Goal: Information Seeking & Learning: Learn about a topic

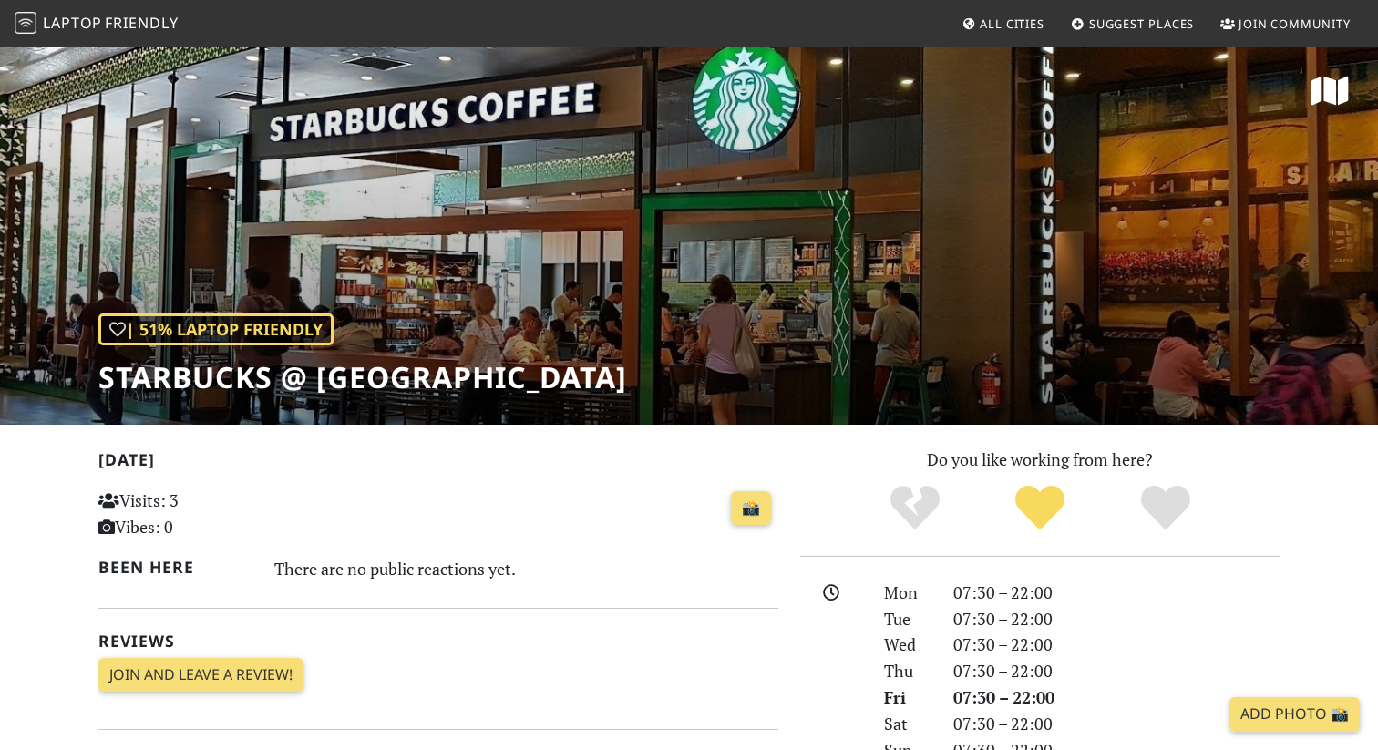
click at [1329, 110] on link at bounding box center [1329, 93] width 37 height 36
click at [160, 26] on span "Friendly" at bounding box center [141, 23] width 73 height 20
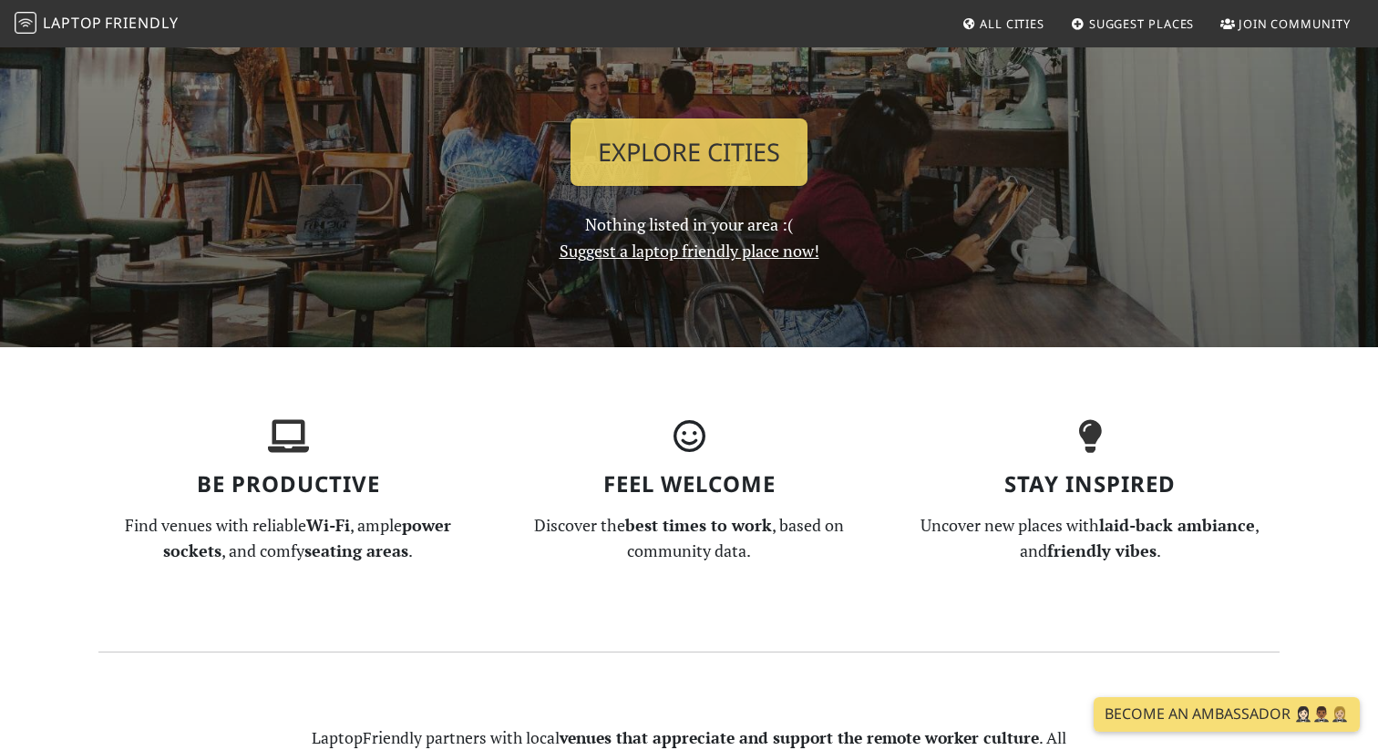
scroll to position [284, 0]
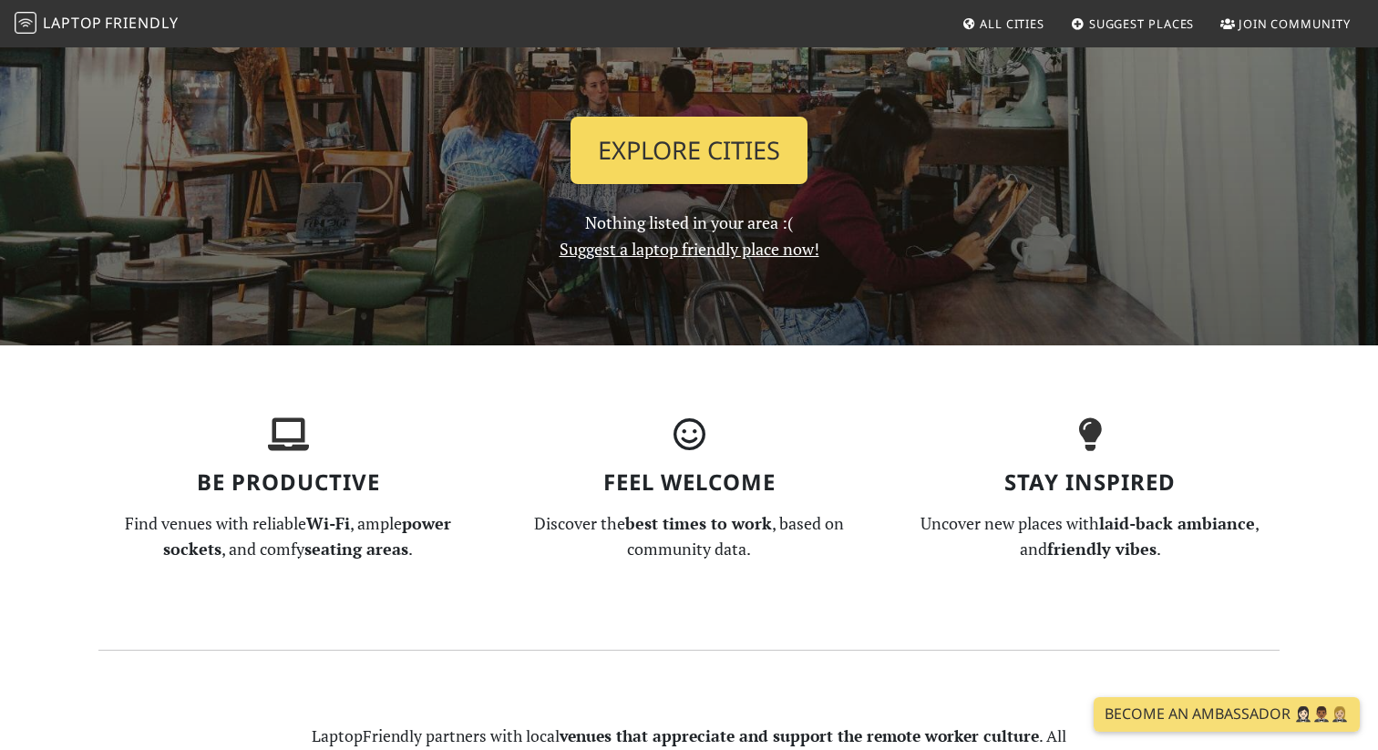
click at [697, 184] on link "Explore Cities" at bounding box center [688, 150] width 237 height 67
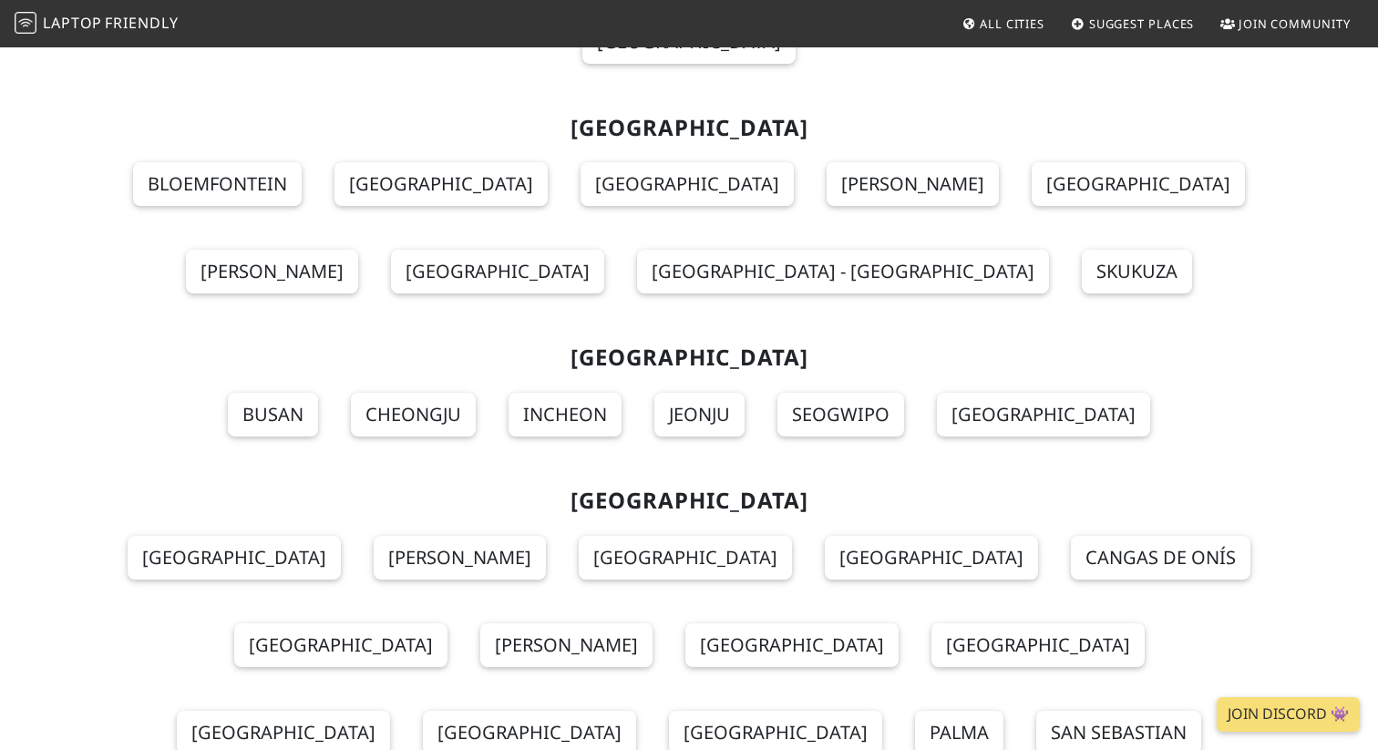
scroll to position [18237, 0]
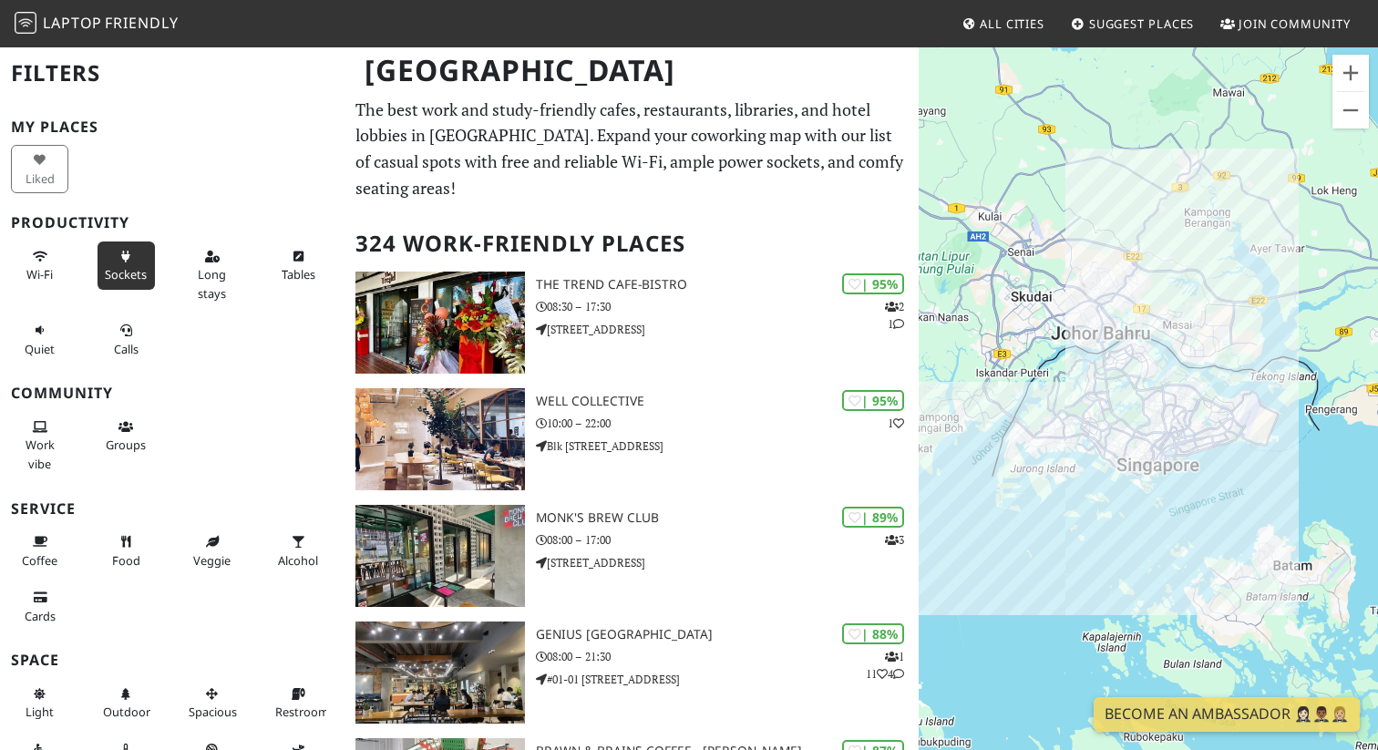
click at [139, 284] on button "Sockets" at bounding box center [126, 265] width 57 height 48
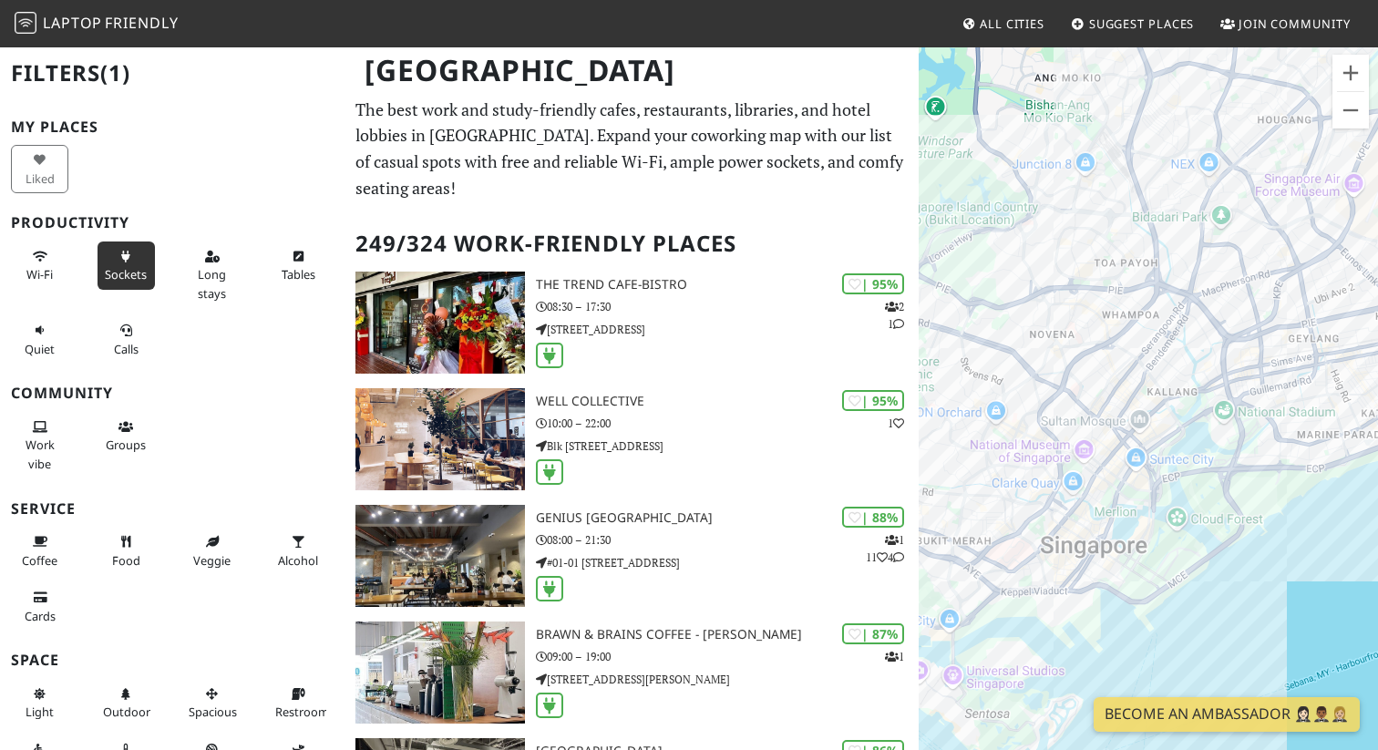
drag, startPoint x: 1062, startPoint y: 549, endPoint x: 1205, endPoint y: 519, distance: 146.0
click at [1224, 525] on div "To navigate, press the arrow keys." at bounding box center [1148, 421] width 459 height 750
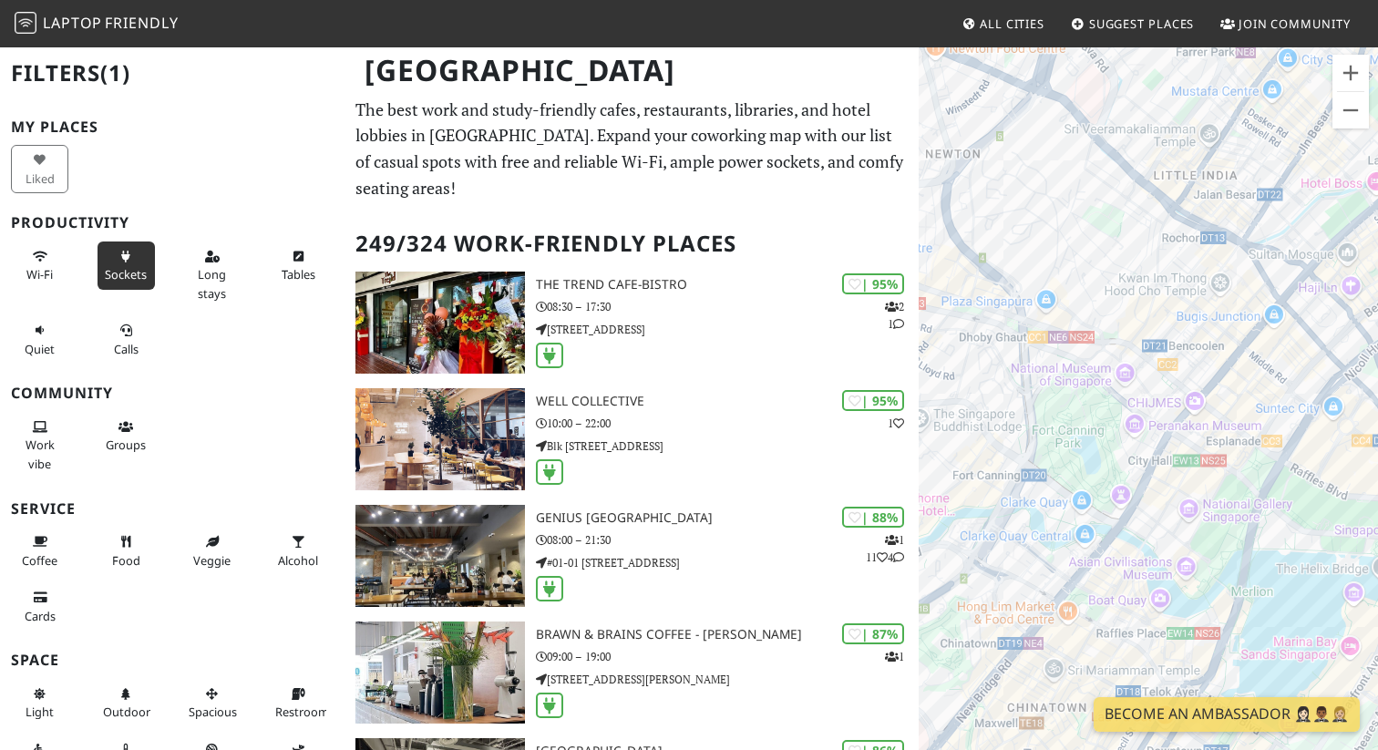
drag, startPoint x: 996, startPoint y: 529, endPoint x: 1007, endPoint y: 585, distance: 57.5
click at [1007, 585] on div "To navigate, press the arrow keys." at bounding box center [1148, 421] width 459 height 750
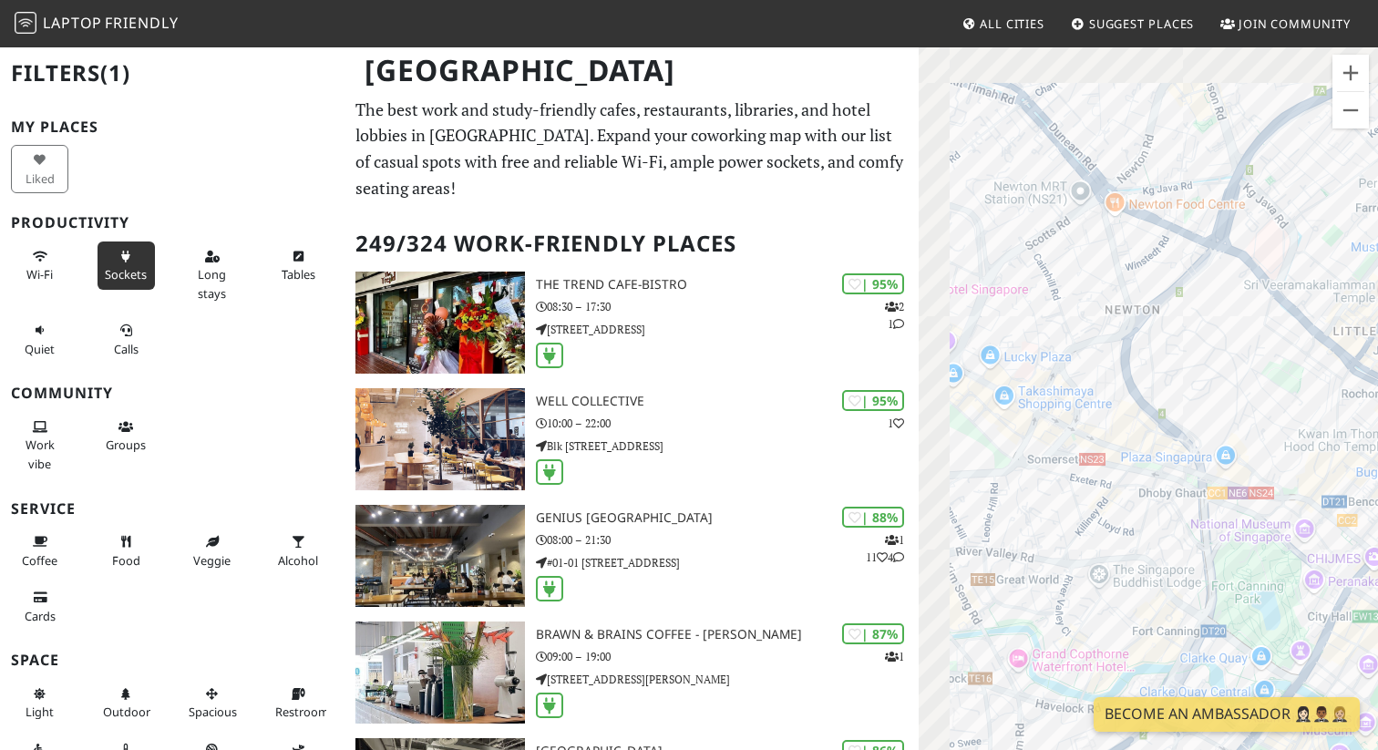
drag, startPoint x: 1028, startPoint y: 339, endPoint x: 1203, endPoint y: 508, distance: 243.0
click at [1203, 508] on div "To navigate, press the arrow keys." at bounding box center [1148, 421] width 459 height 750
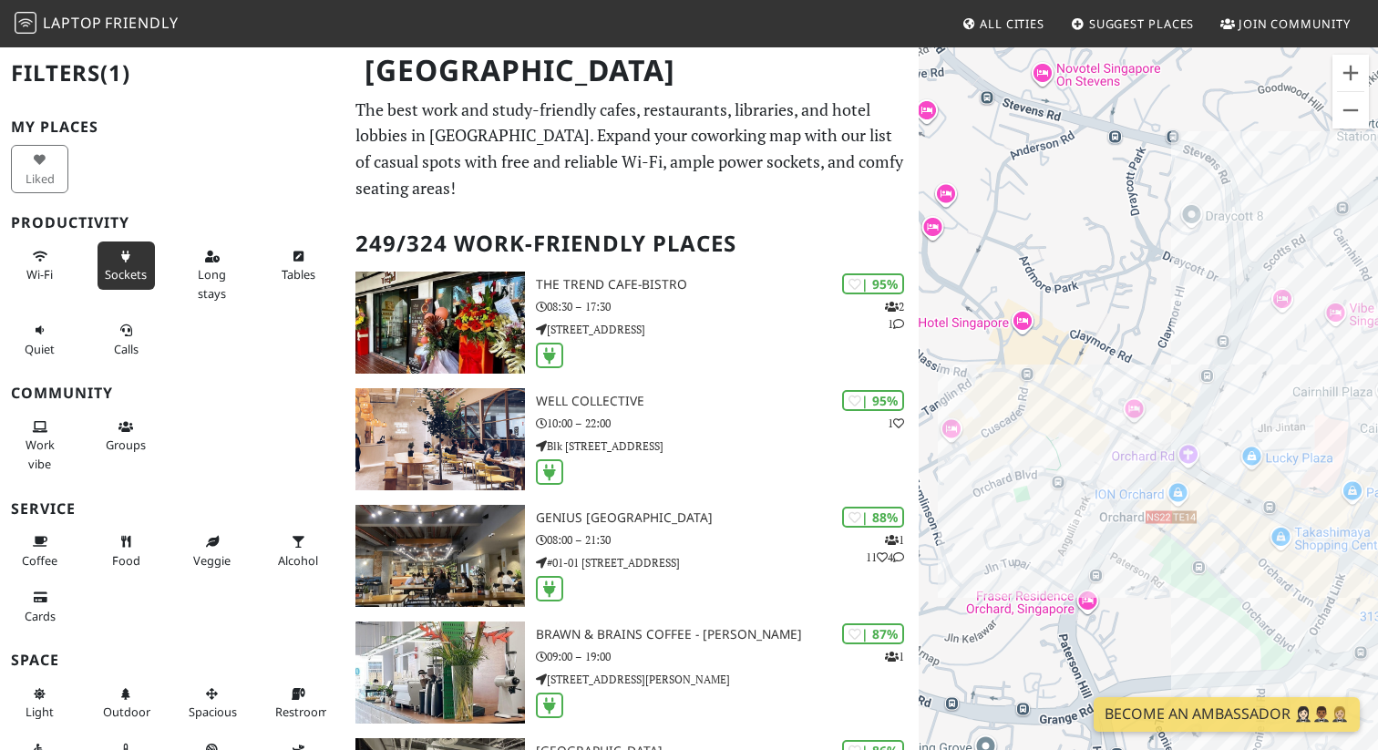
drag, startPoint x: 976, startPoint y: 322, endPoint x: 1144, endPoint y: 320, distance: 167.7
click at [1145, 321] on div "To navigate, press the arrow keys." at bounding box center [1148, 421] width 459 height 750
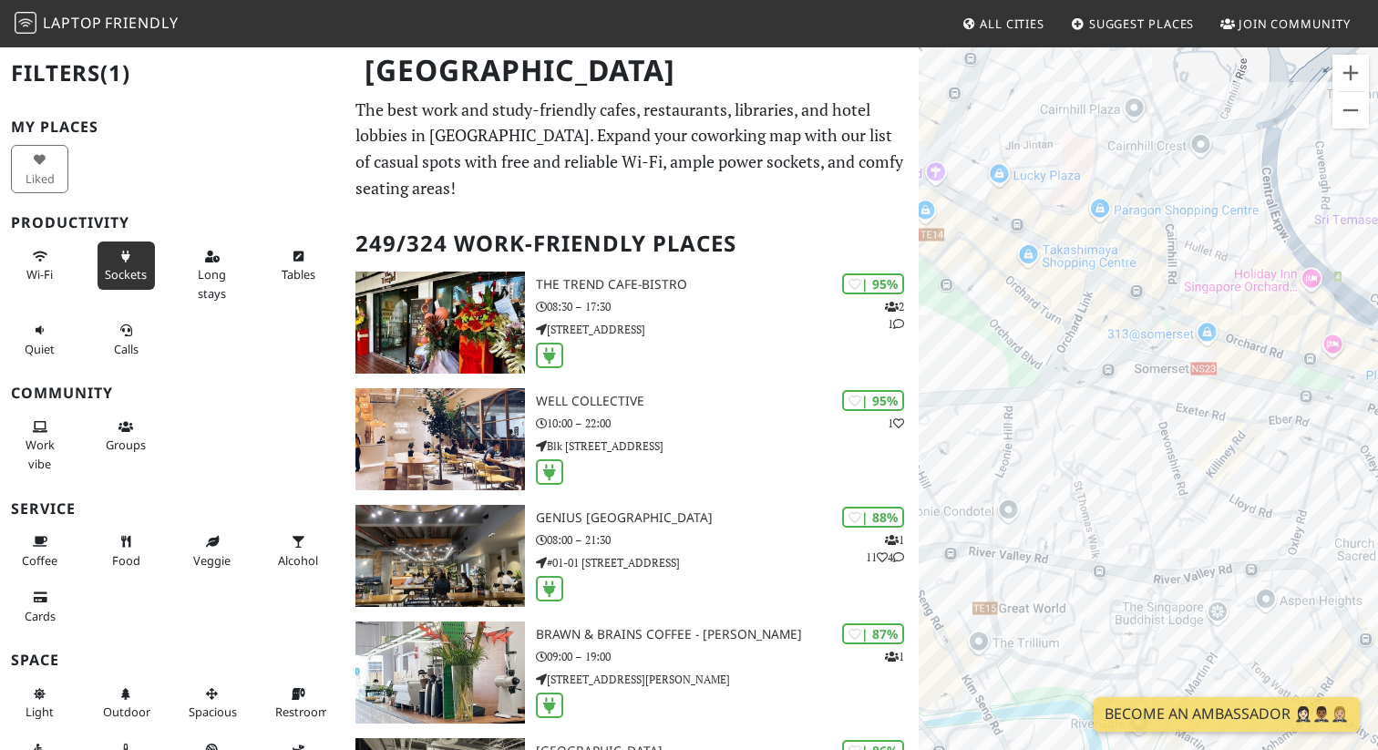
drag, startPoint x: 1131, startPoint y: 449, endPoint x: 1238, endPoint y: 666, distance: 241.7
click at [1238, 666] on div "To navigate, press the arrow keys." at bounding box center [1148, 421] width 459 height 750
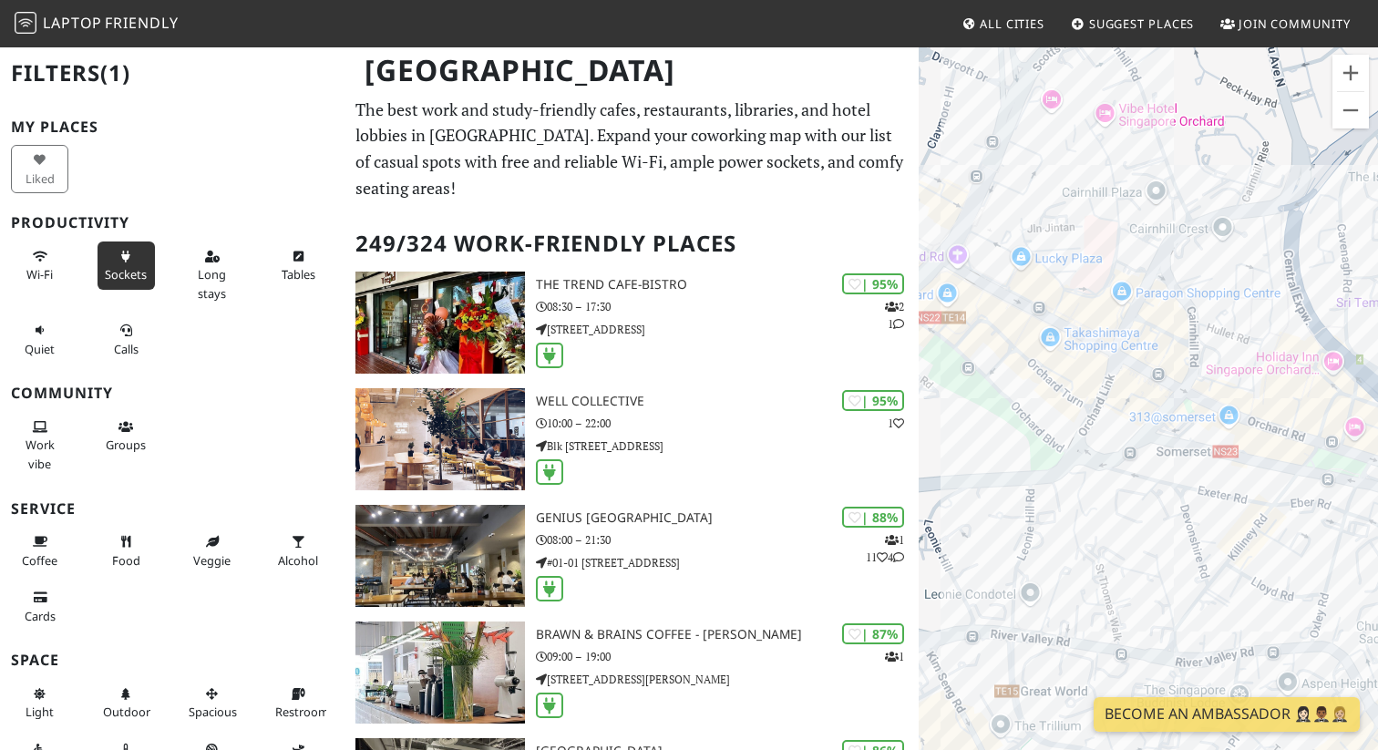
drag, startPoint x: 1188, startPoint y: 407, endPoint x: 1114, endPoint y: 407, distance: 74.7
click at [1114, 407] on div "To navigate, press the arrow keys." at bounding box center [1148, 421] width 459 height 750
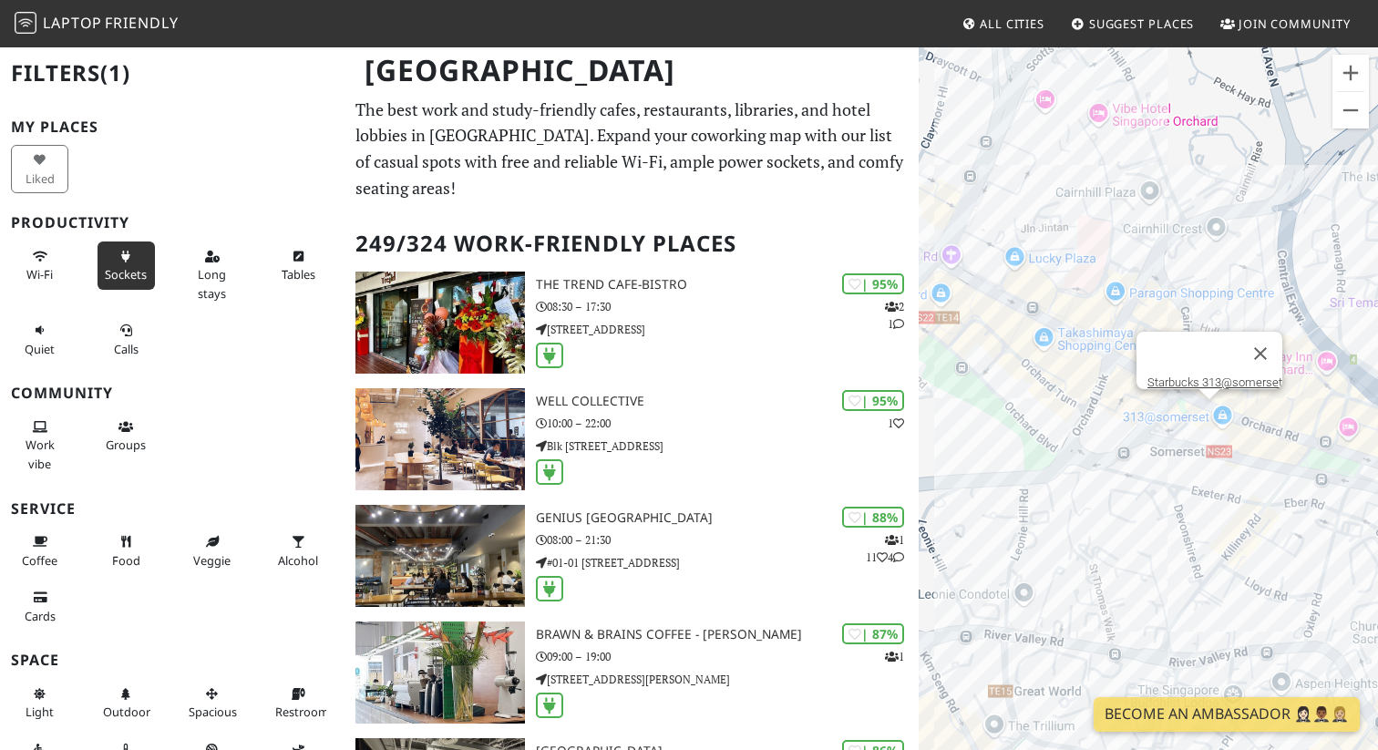
click at [1208, 423] on div "To navigate, press the arrow keys. Starbucks 313@somerset" at bounding box center [1148, 421] width 459 height 750
click at [1197, 375] on link "Starbucks 313@somerset" at bounding box center [1214, 382] width 135 height 14
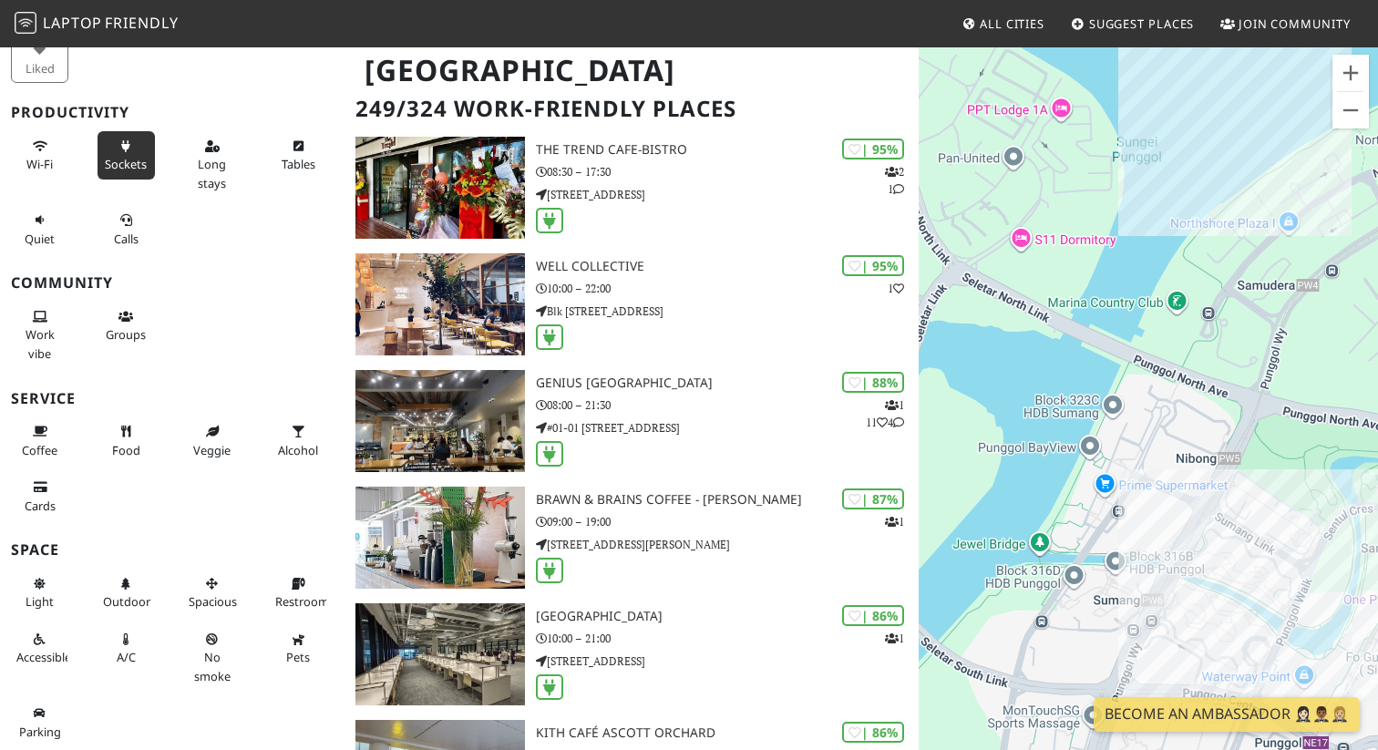
scroll to position [309, 0]
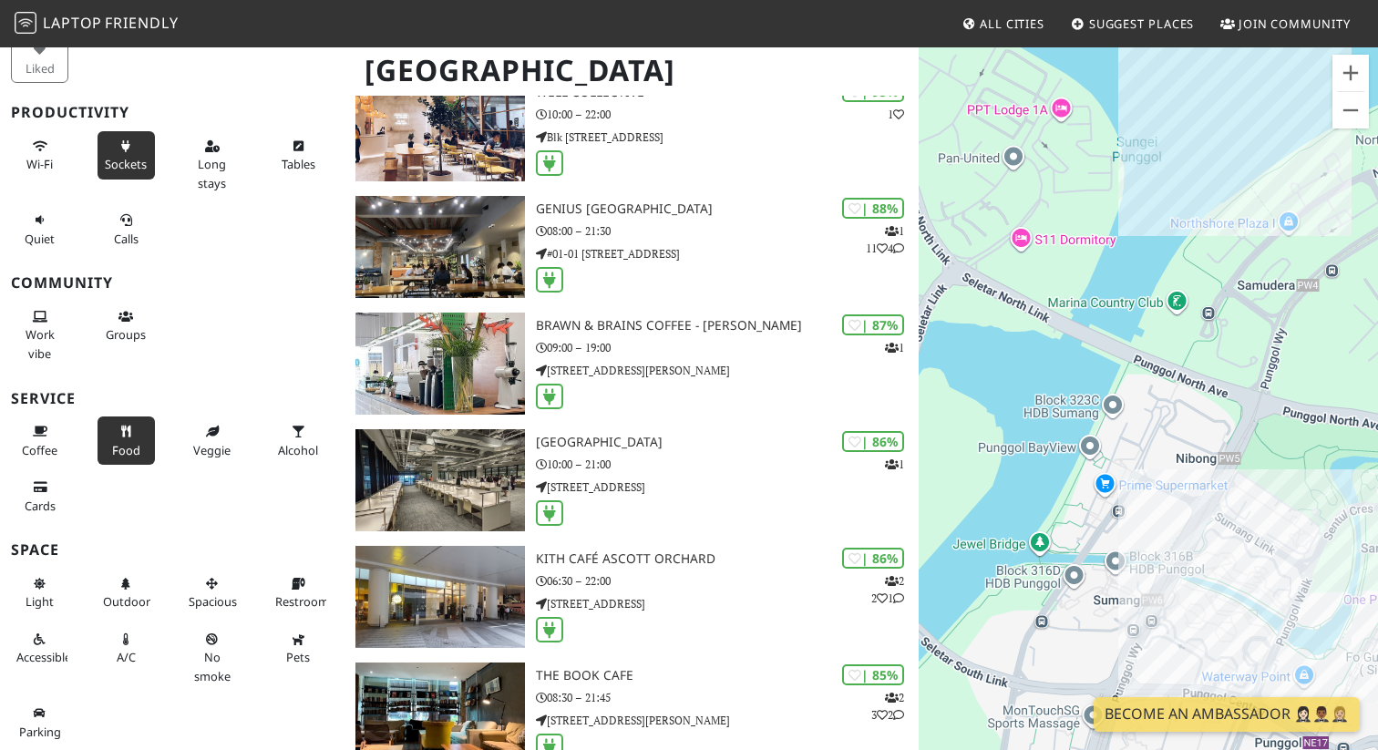
click at [128, 426] on icon at bounding box center [125, 432] width 15 height 12
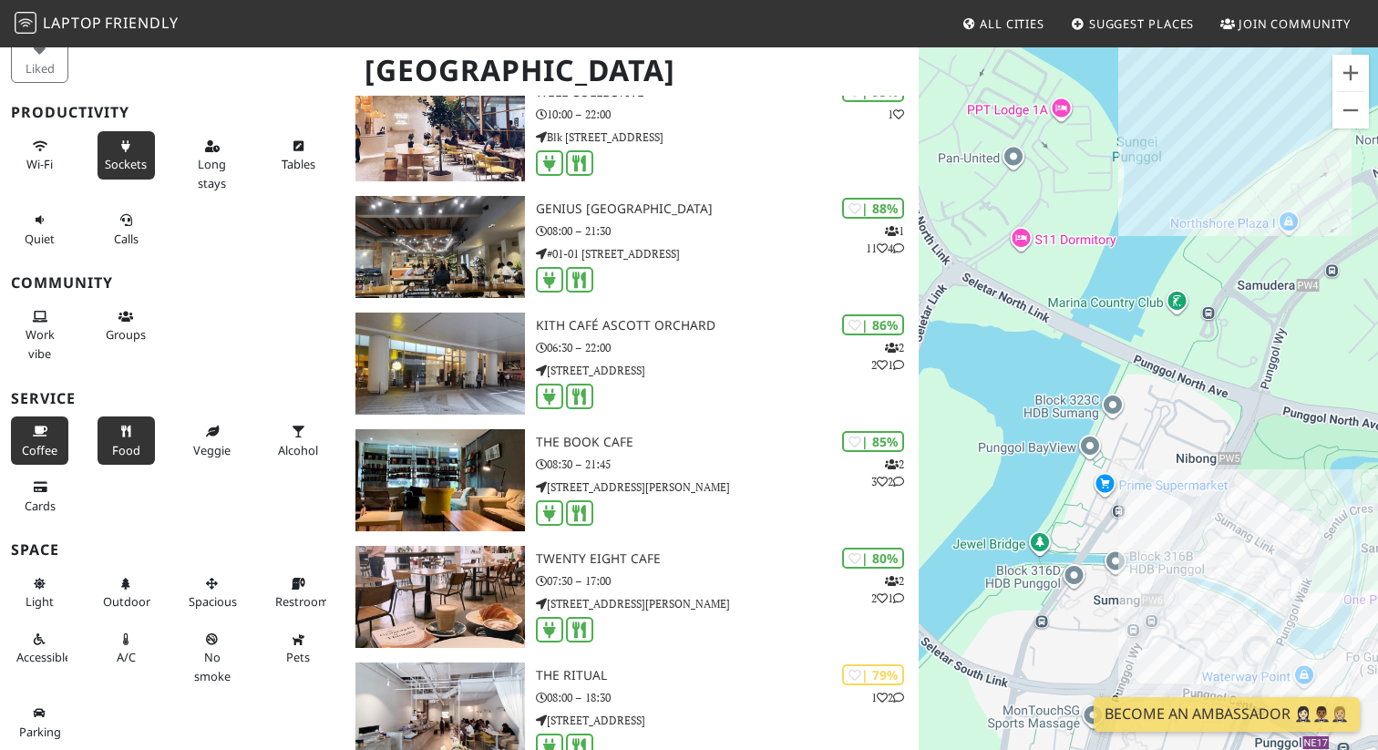
click at [51, 442] on span "Coffee" at bounding box center [40, 450] width 36 height 16
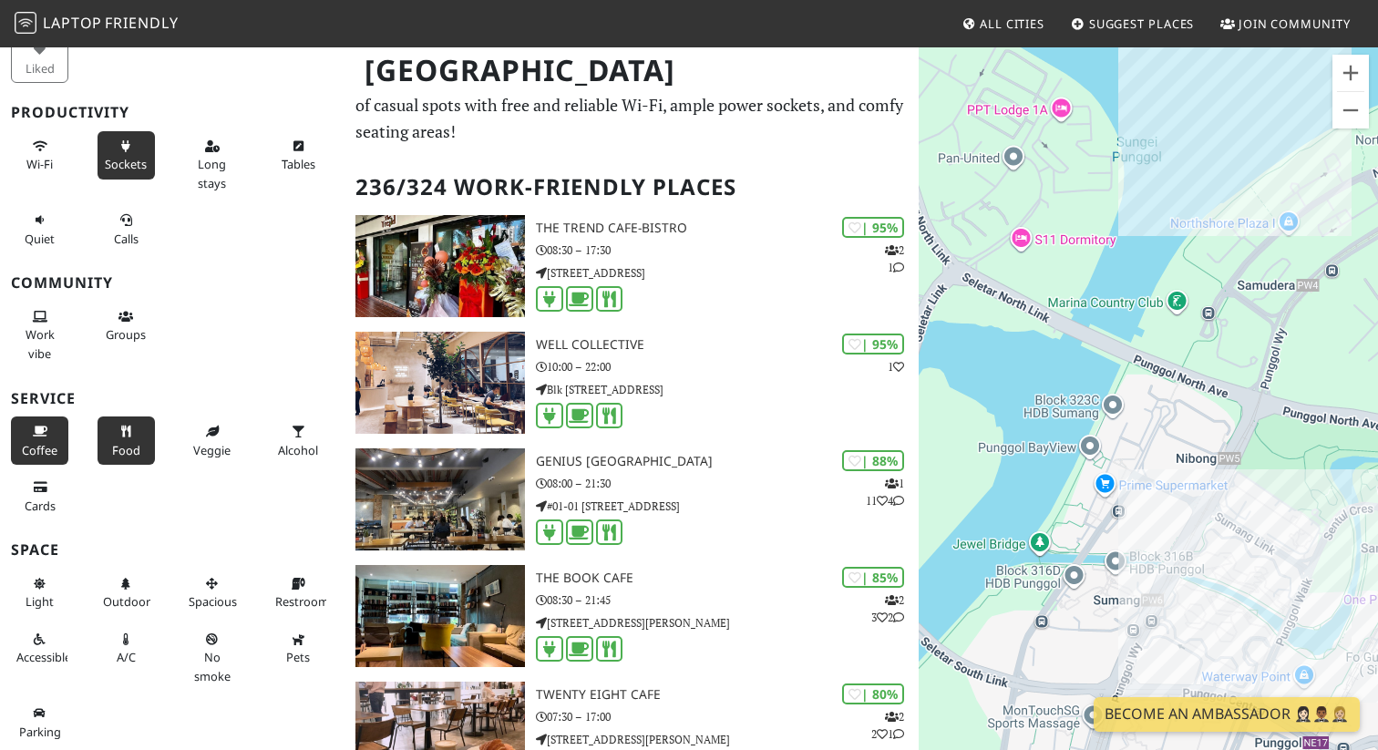
scroll to position [86, 0]
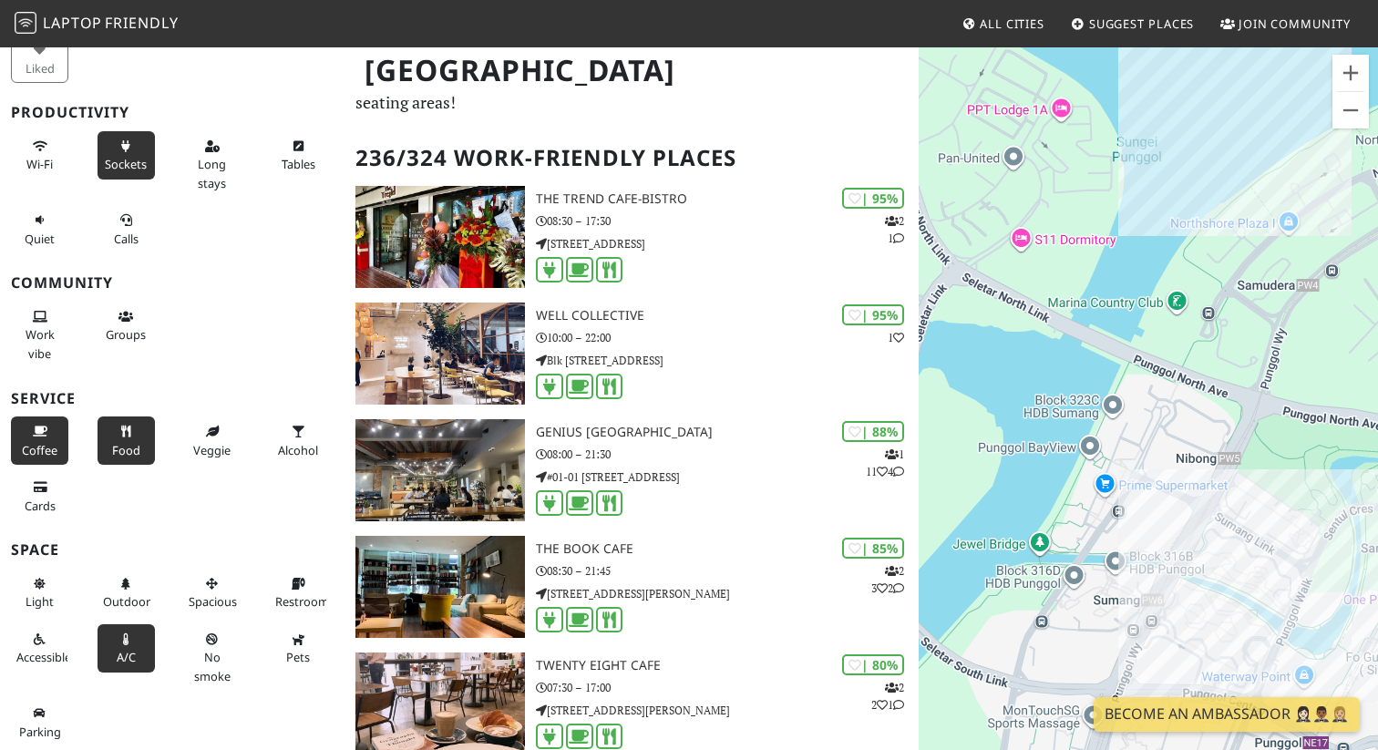
click at [127, 634] on icon at bounding box center [125, 640] width 15 height 12
click at [297, 593] on span "Restroom" at bounding box center [302, 601] width 54 height 16
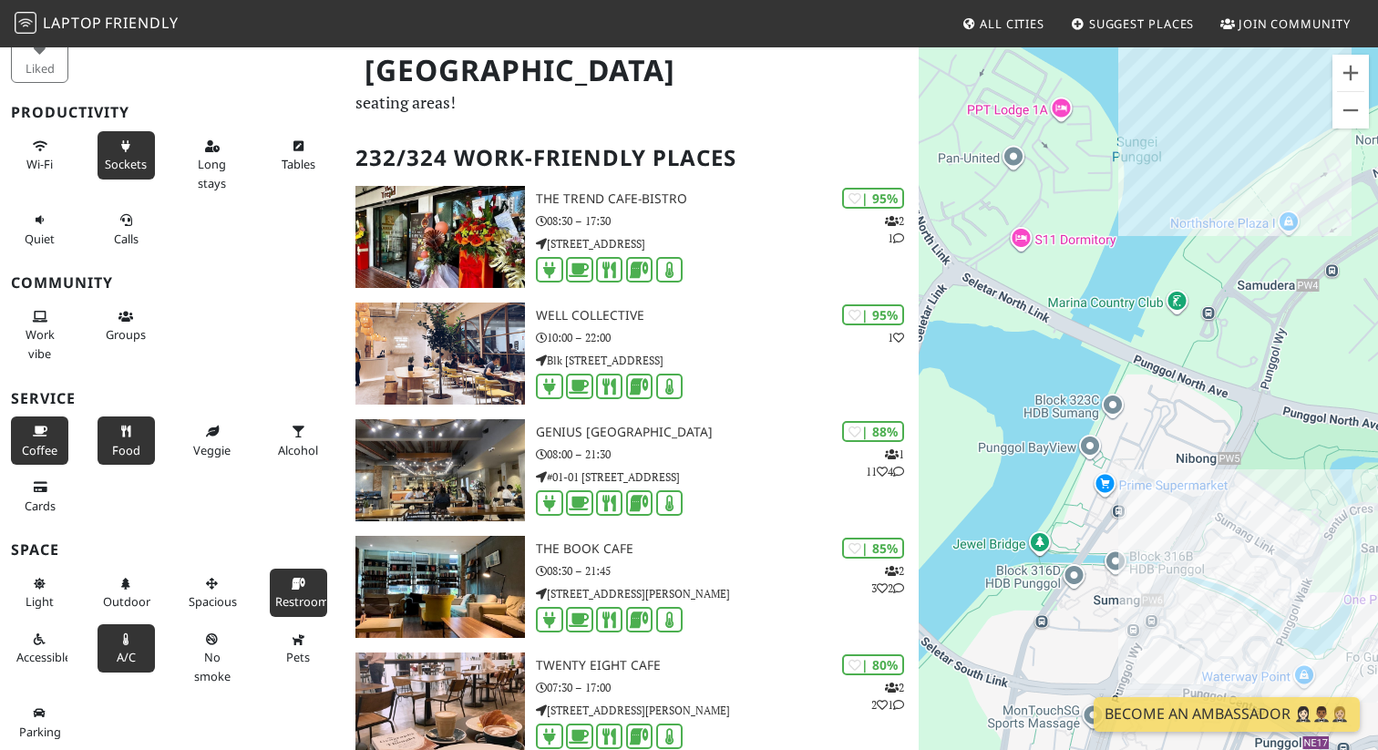
click at [297, 593] on span "Restroom" at bounding box center [302, 601] width 54 height 16
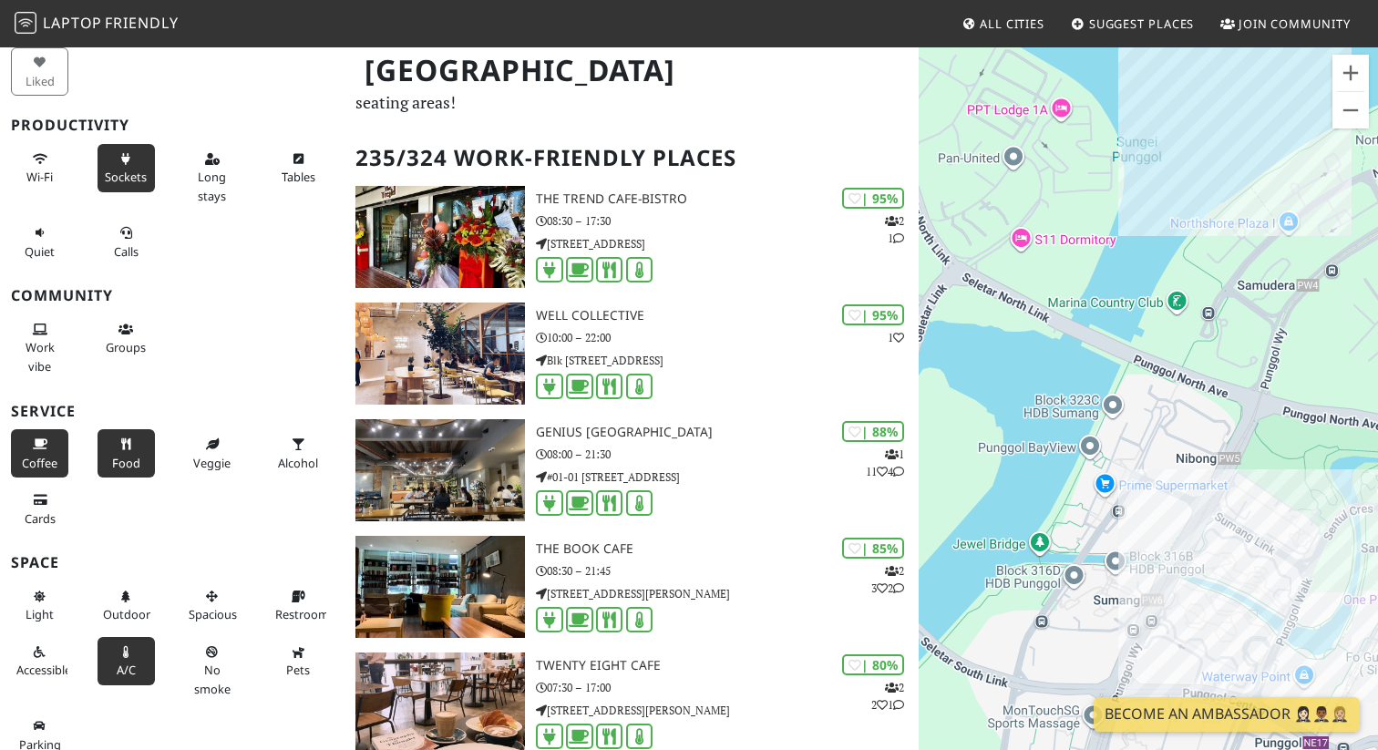
scroll to position [96, 0]
click at [43, 168] on icon at bounding box center [40, 162] width 15 height 12
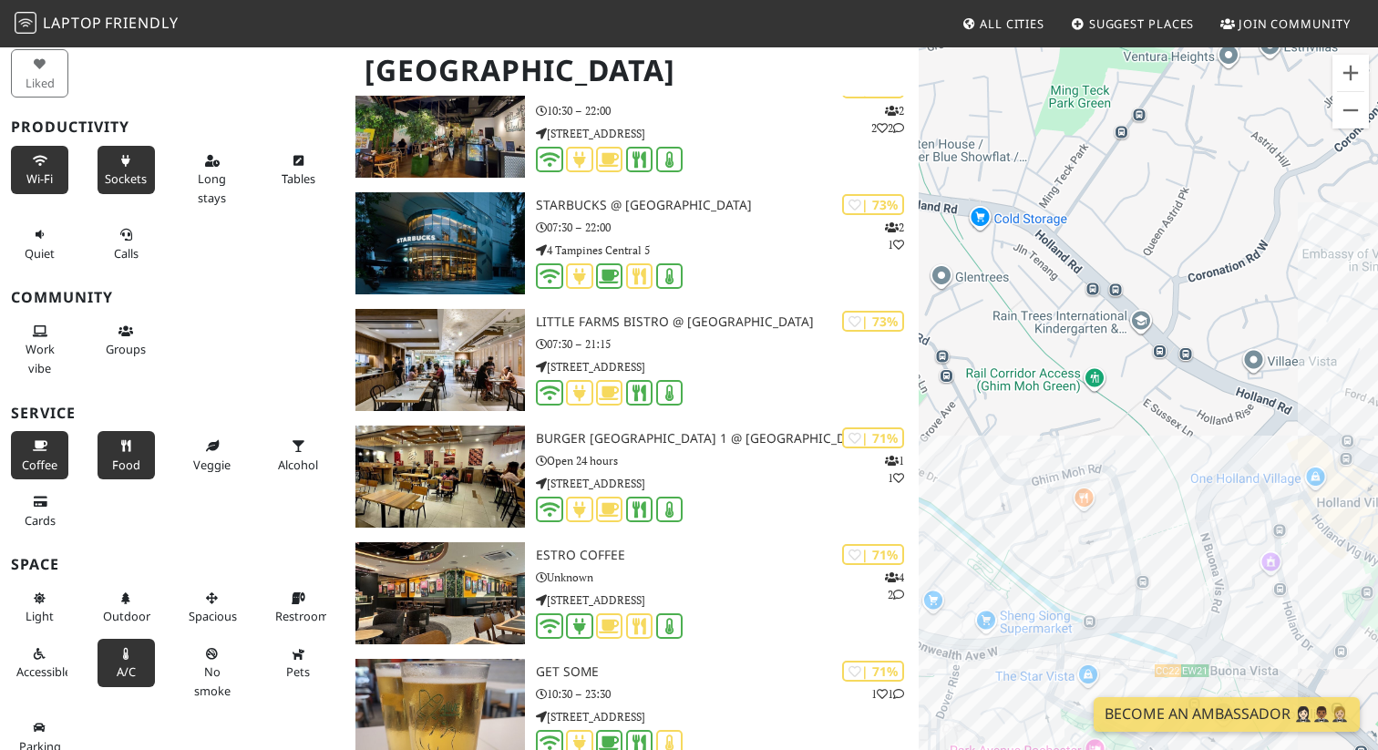
scroll to position [5680, 0]
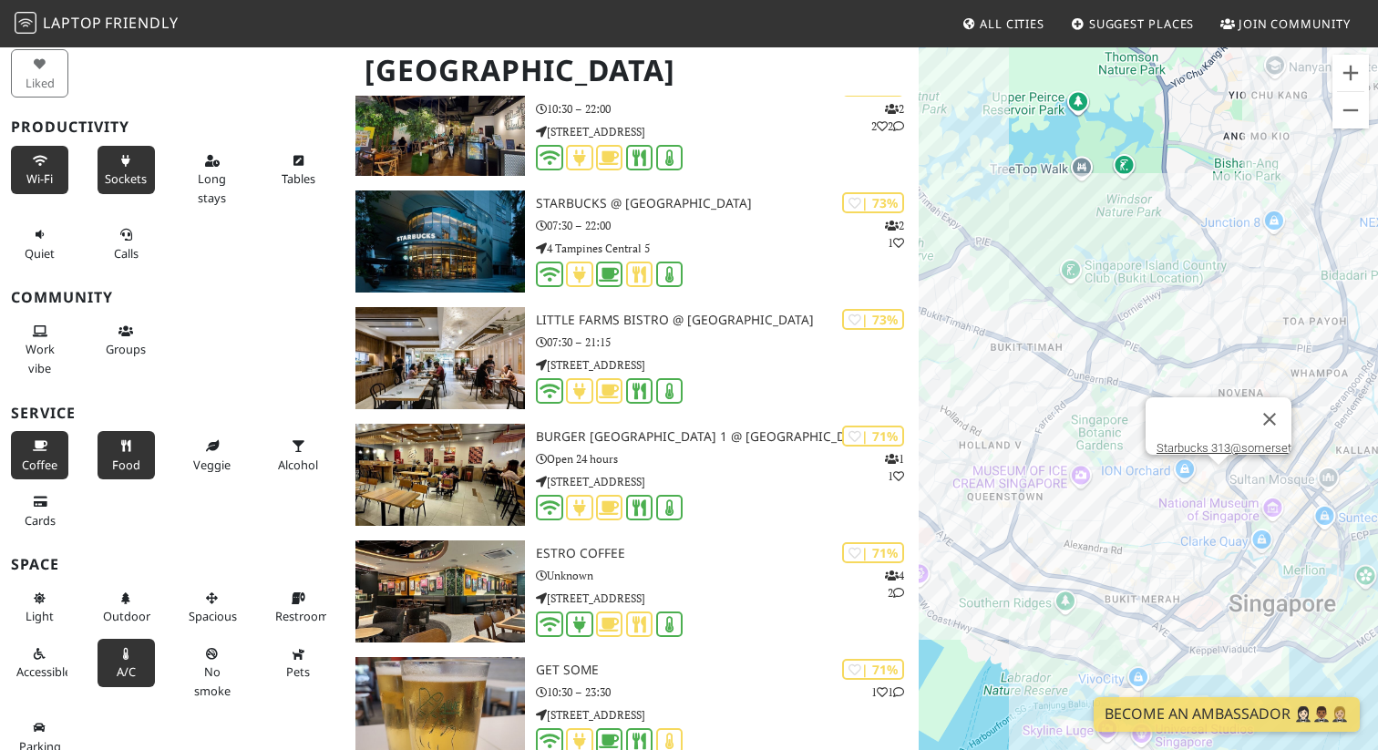
drag, startPoint x: 1302, startPoint y: 587, endPoint x: 1112, endPoint y: 587, distance: 190.5
click at [1112, 587] on div "To navigate, press the arrow keys. Starbucks 313@somerset" at bounding box center [1148, 421] width 459 height 750
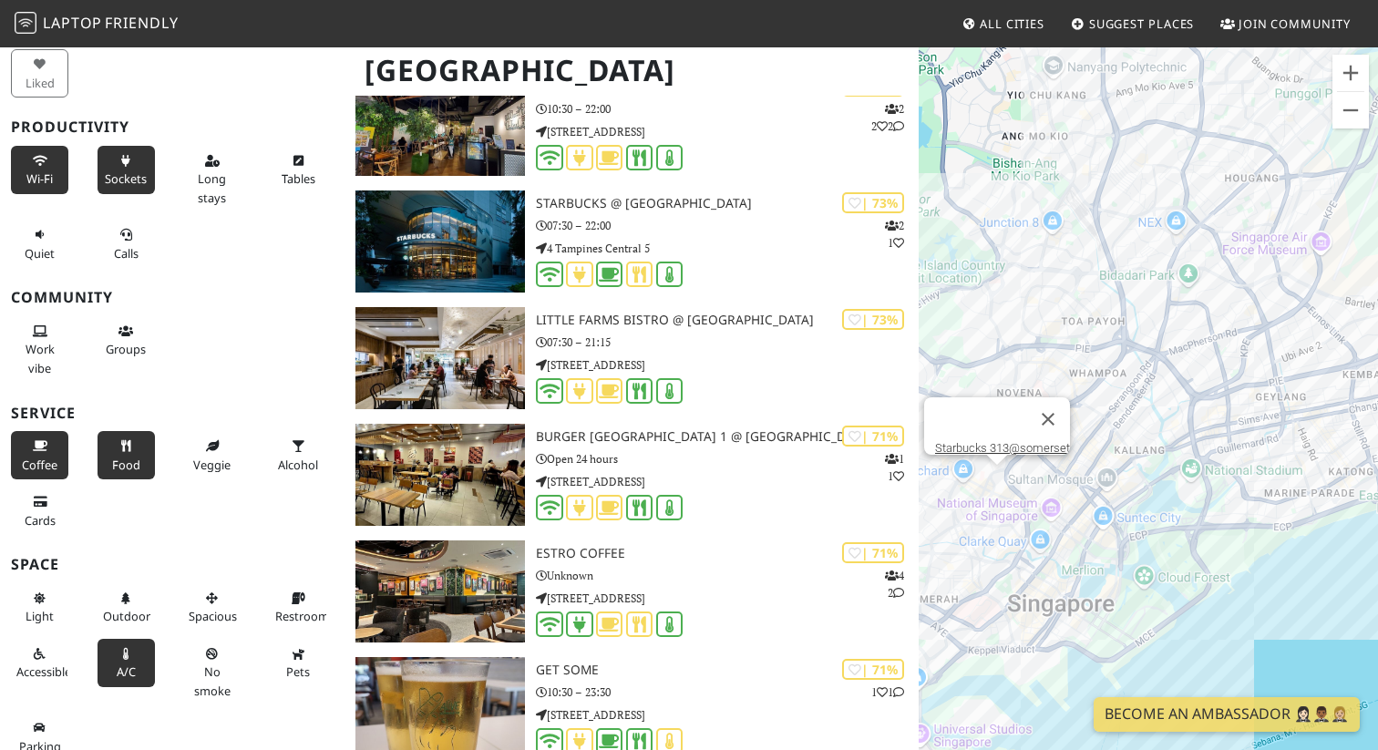
drag, startPoint x: 1246, startPoint y: 508, endPoint x: 1293, endPoint y: 491, distance: 50.1
click at [1293, 491] on div "To navigate, press the arrow keys. Starbucks 313@somerset" at bounding box center [1148, 421] width 459 height 750
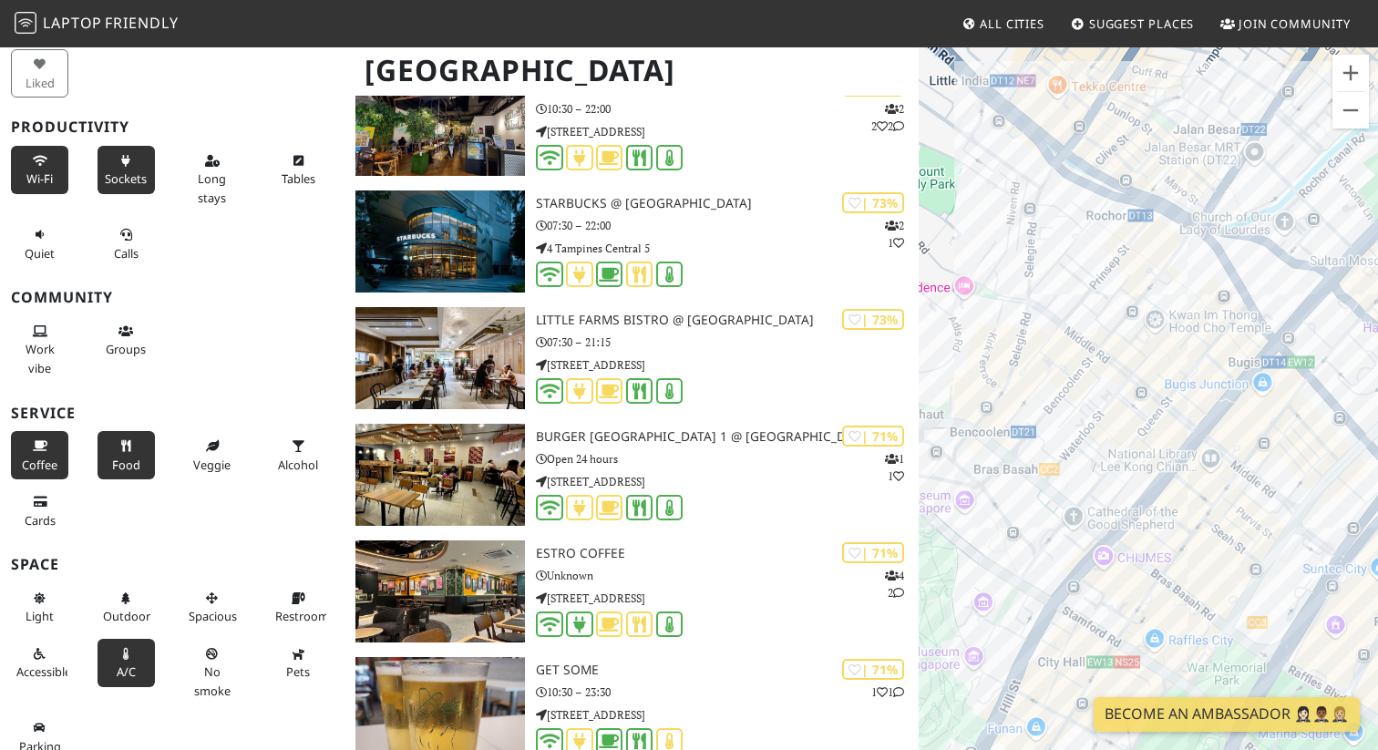
drag, startPoint x: 1168, startPoint y: 572, endPoint x: 1155, endPoint y: 464, distance: 109.3
click at [1155, 464] on div "To navigate, press the arrow keys. Starbucks 313@somerset" at bounding box center [1148, 421] width 459 height 750
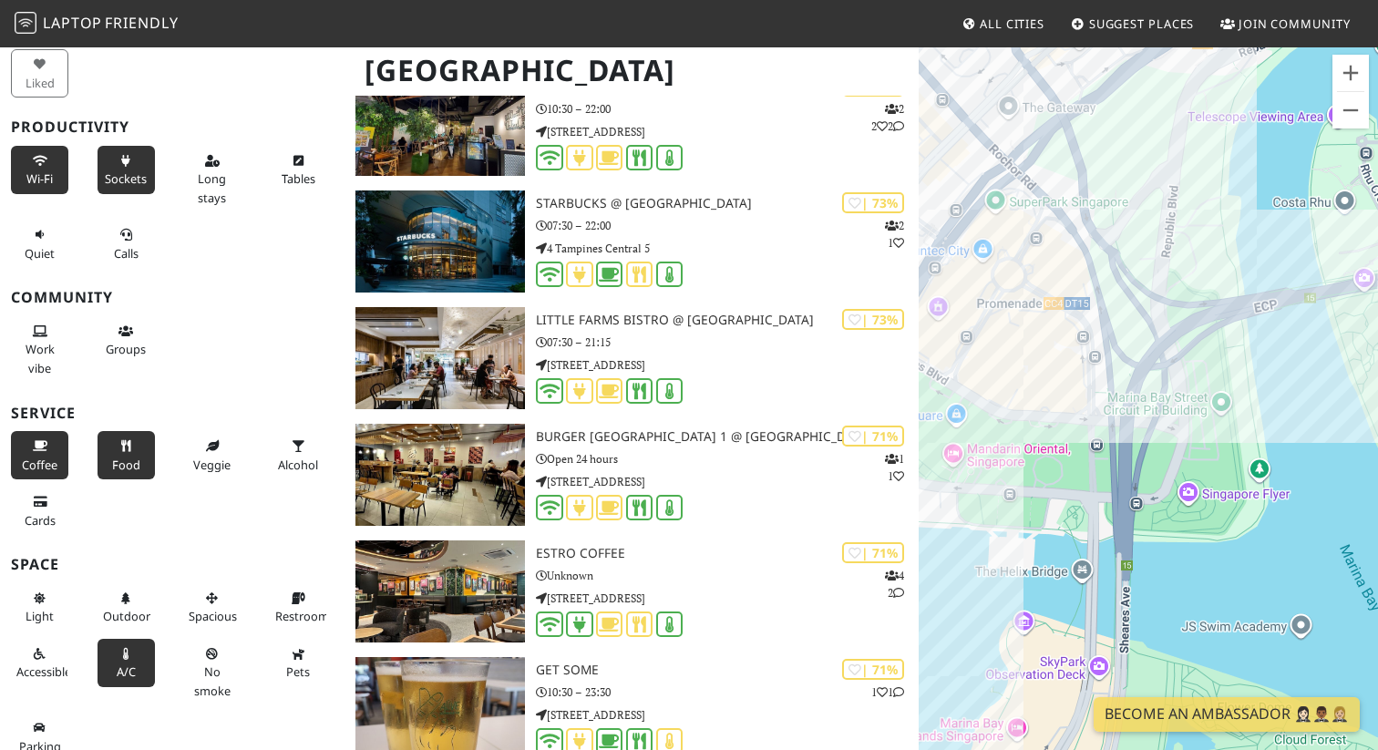
drag, startPoint x: 1293, startPoint y: 647, endPoint x: 1049, endPoint y: 329, distance: 401.0
click at [1049, 329] on div "To navigate, press the arrow keys. Starbucks 313@somerset" at bounding box center [1148, 421] width 459 height 750
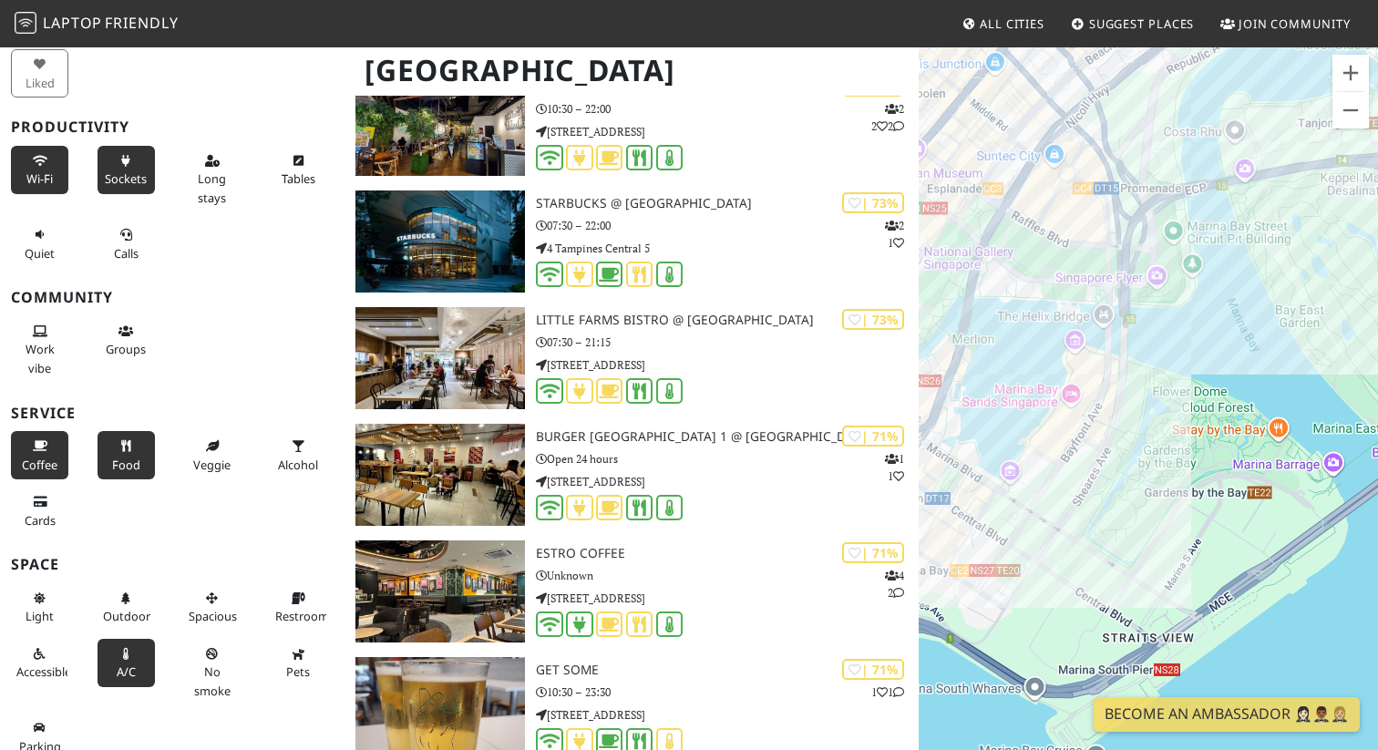
drag, startPoint x: 1211, startPoint y: 485, endPoint x: 1238, endPoint y: 323, distance: 164.5
click at [1238, 323] on div "To navigate, press the arrow keys. Starbucks 313@somerset" at bounding box center [1148, 421] width 459 height 750
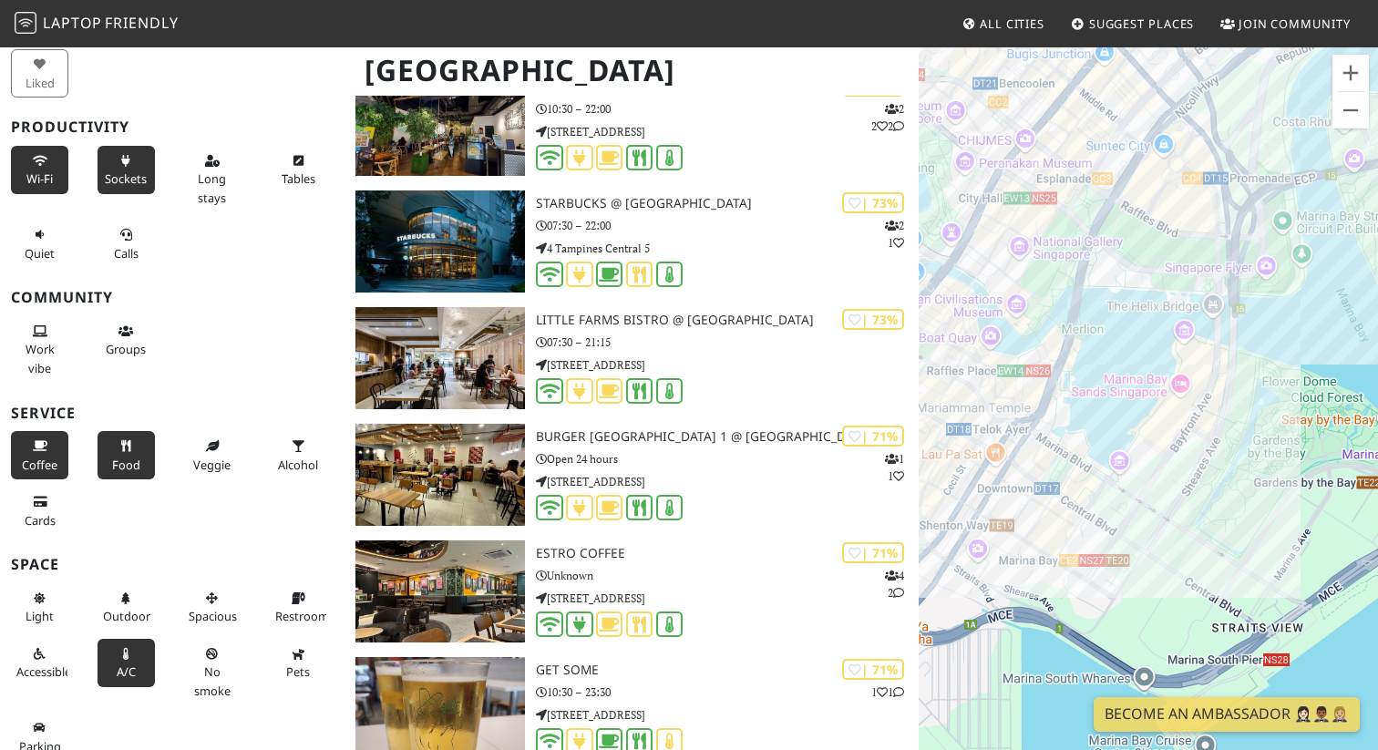
drag, startPoint x: 1055, startPoint y: 509, endPoint x: 1192, endPoint y: 506, distance: 136.7
click at [1192, 506] on div "To navigate, press the arrow keys. Starbucks 313@somerset" at bounding box center [1148, 421] width 459 height 750
